Goal: Information Seeking & Learning: Learn about a topic

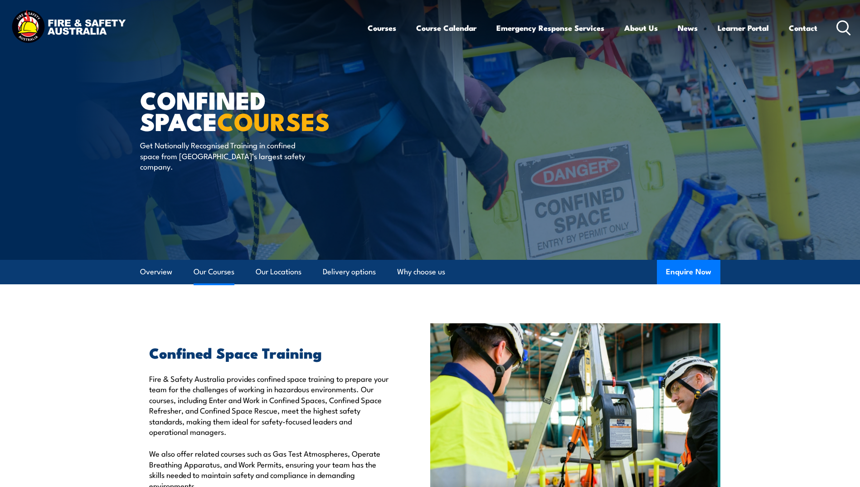
click at [217, 268] on link "Our Courses" at bounding box center [214, 272] width 41 height 24
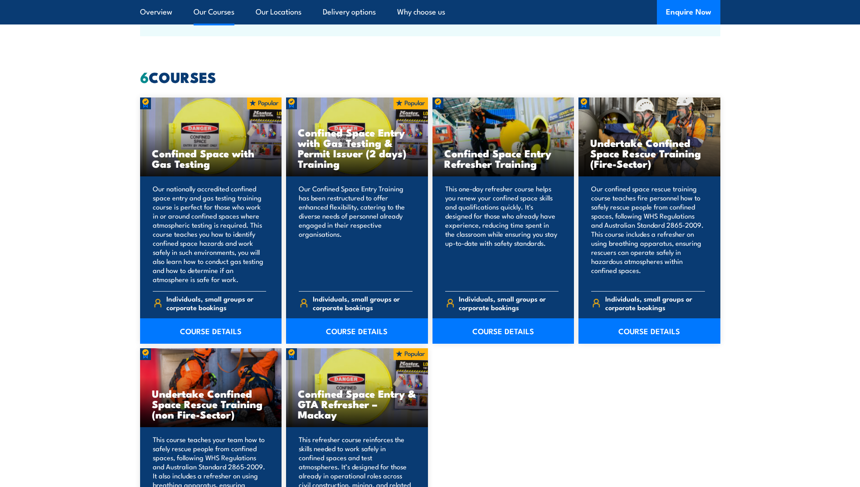
scroll to position [688, 0]
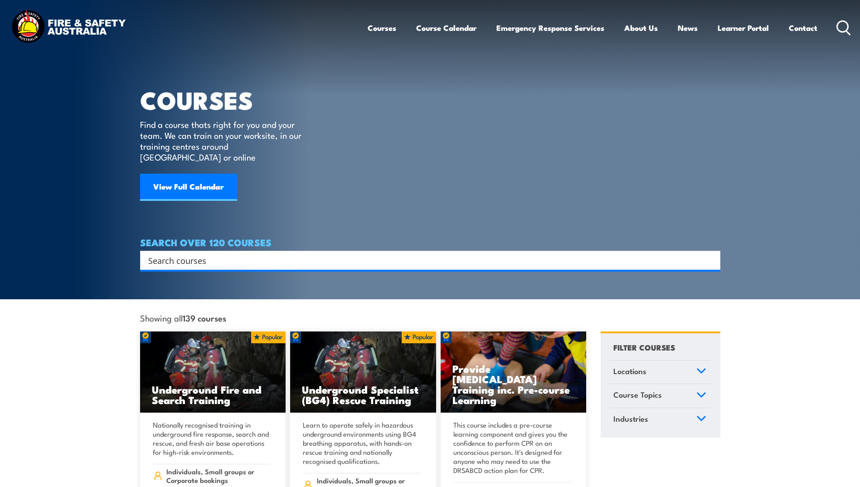
click at [237, 253] on input "Search input" at bounding box center [424, 260] width 552 height 14
type input "EWP"
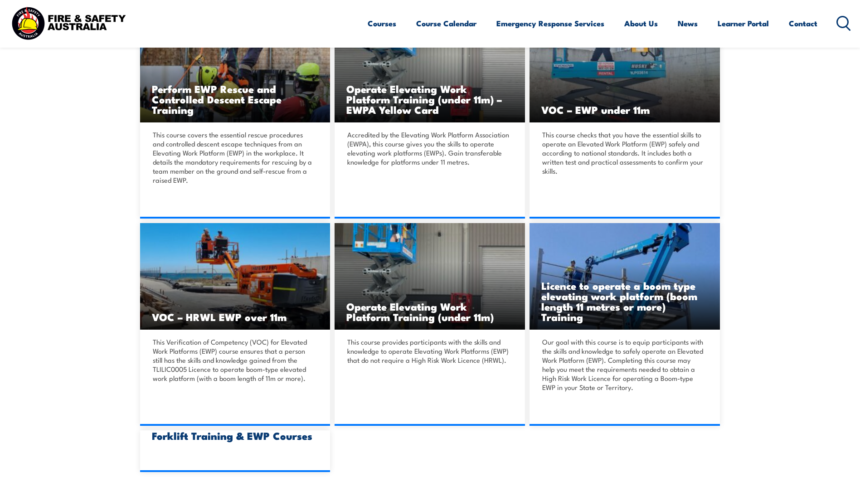
scroll to position [363, 0]
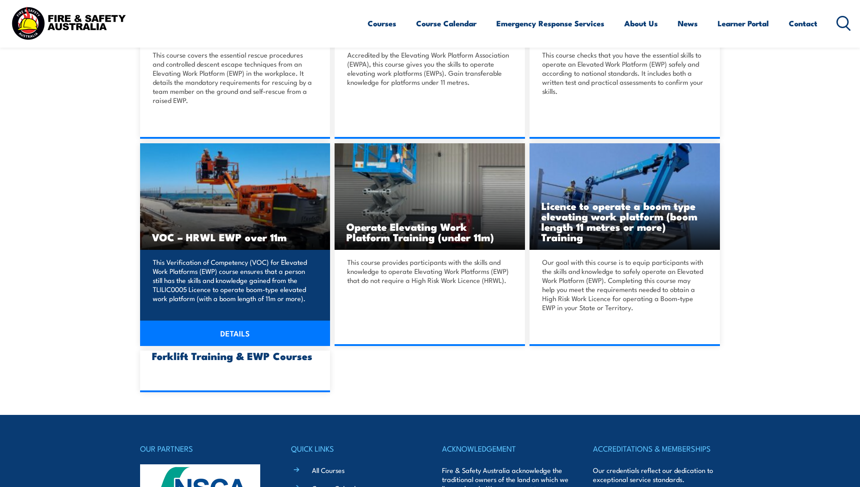
click at [210, 265] on p "This Verification of Competency (VOC) for Elevated Work Platforms (EWP) course …" at bounding box center [234, 280] width 162 height 45
click at [247, 326] on link "DETAILS" at bounding box center [235, 333] width 190 height 25
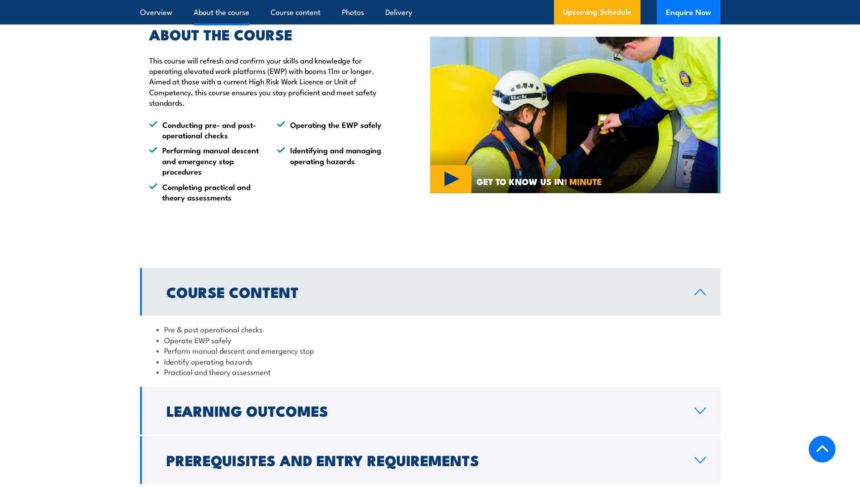
scroll to position [680, 0]
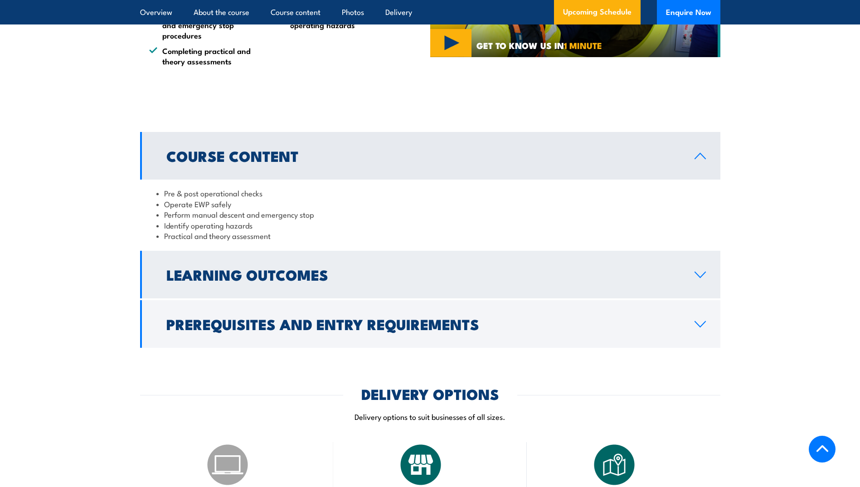
click at [700, 272] on icon at bounding box center [700, 274] width 12 height 7
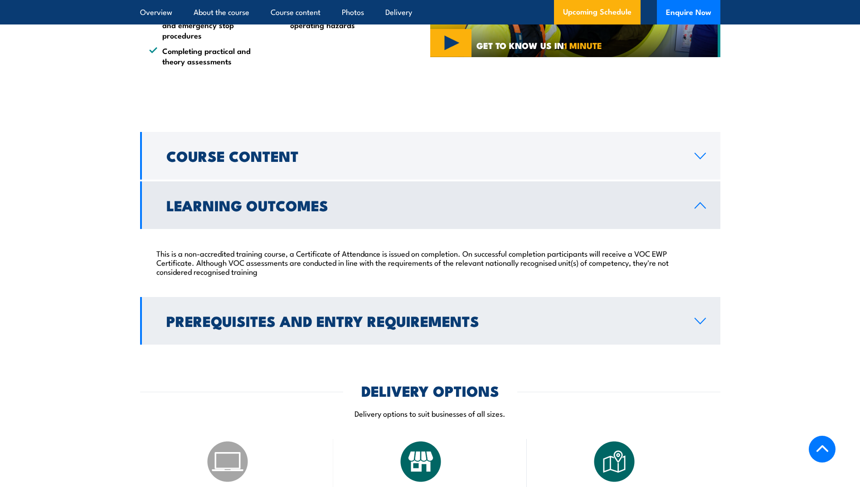
click at [703, 325] on link "Prerequisites and Entry Requirements" at bounding box center [430, 321] width 580 height 48
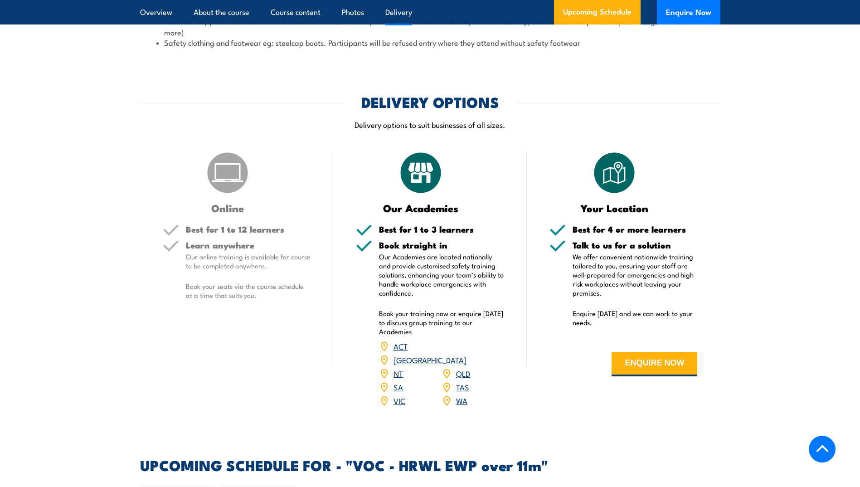
scroll to position [1043, 0]
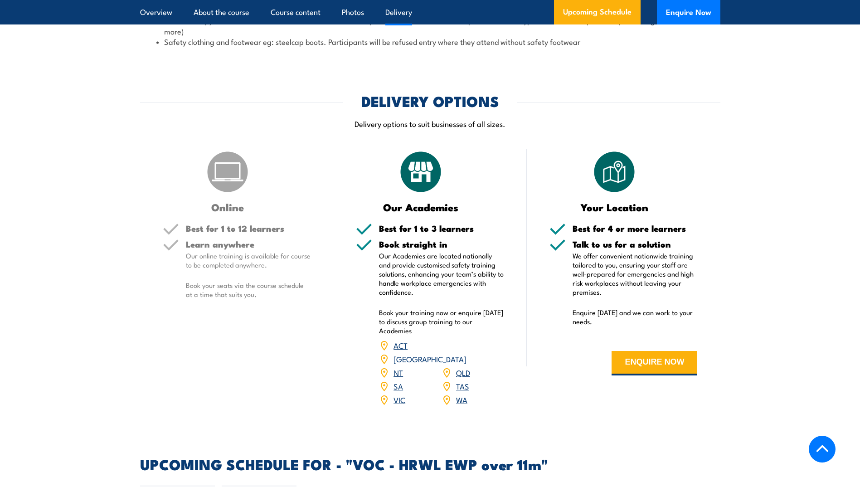
click at [399, 367] on link "NT" at bounding box center [399, 372] width 10 height 11
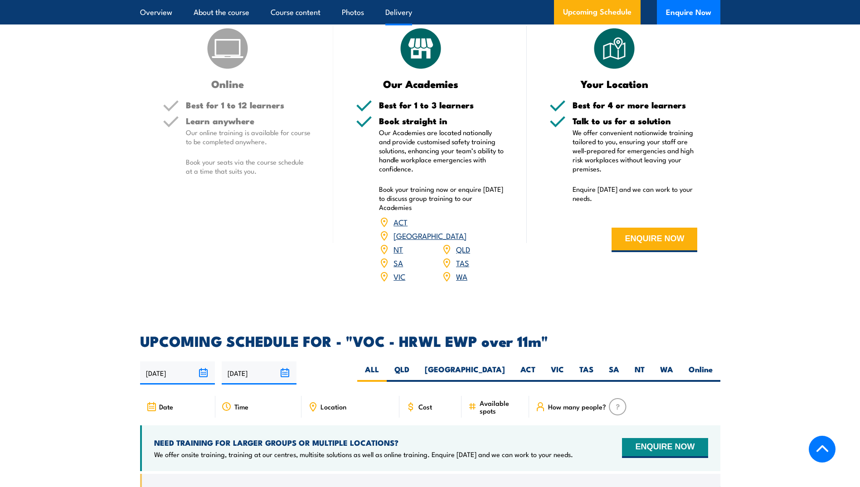
scroll to position [1179, 0]
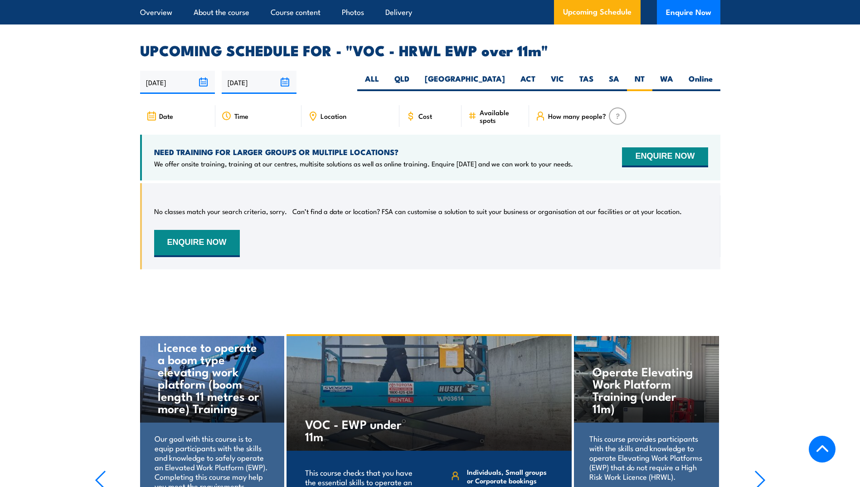
scroll to position [1281, 0]
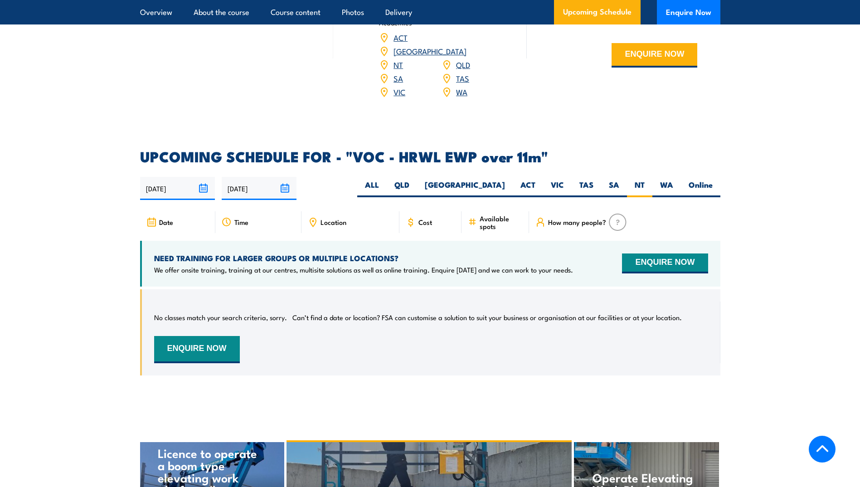
click at [420, 218] on span "Cost" at bounding box center [425, 222] width 14 height 8
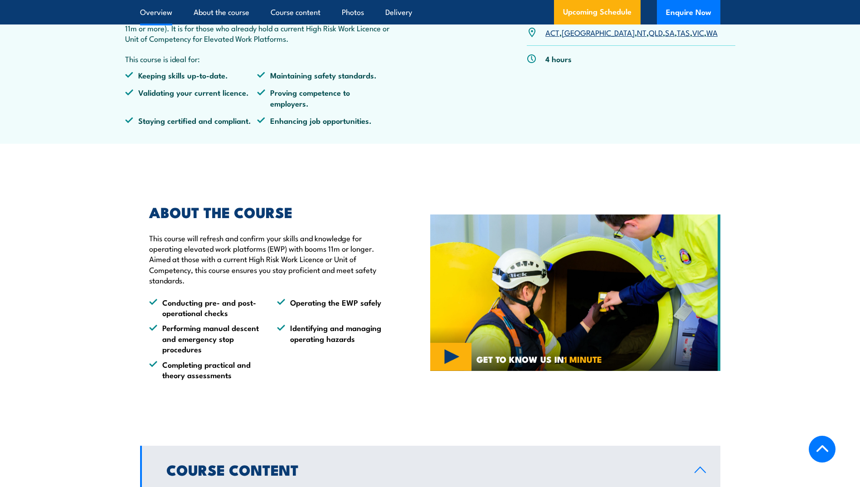
scroll to position [227, 0]
